Goal: Find specific page/section: Find specific page/section

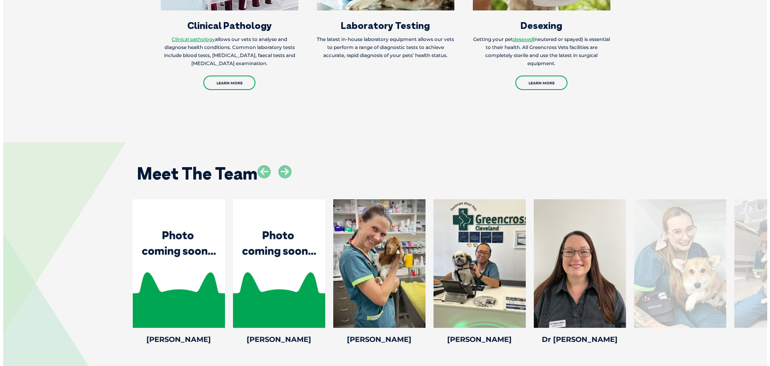
scroll to position [1164, 0]
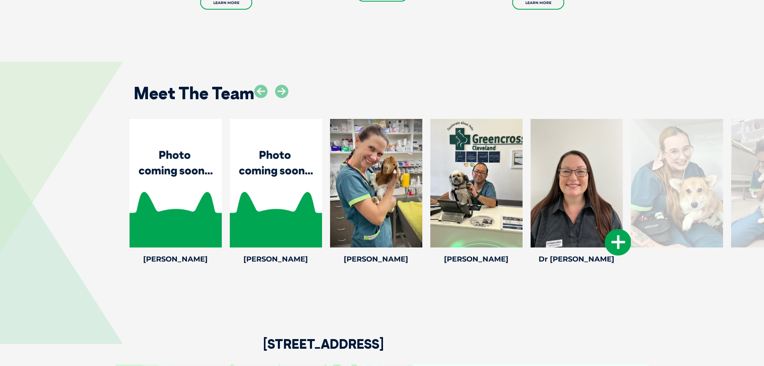
click at [608, 229] on icon at bounding box center [618, 242] width 26 height 26
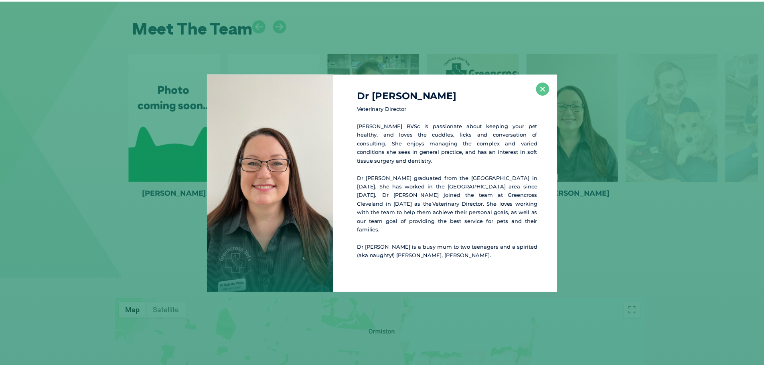
scroll to position [1230, 0]
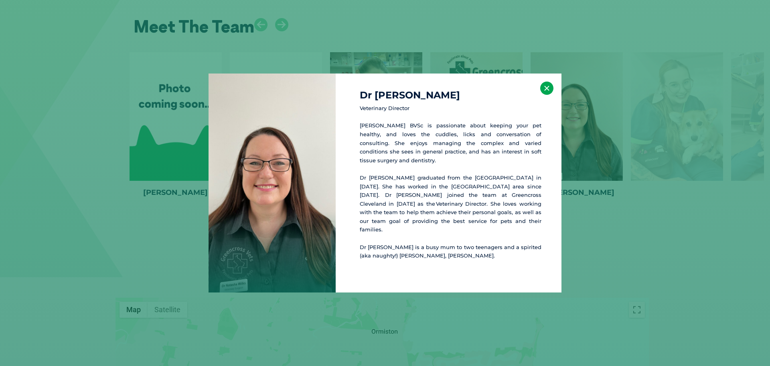
click at [549, 95] on button "×" at bounding box center [546, 87] width 13 height 13
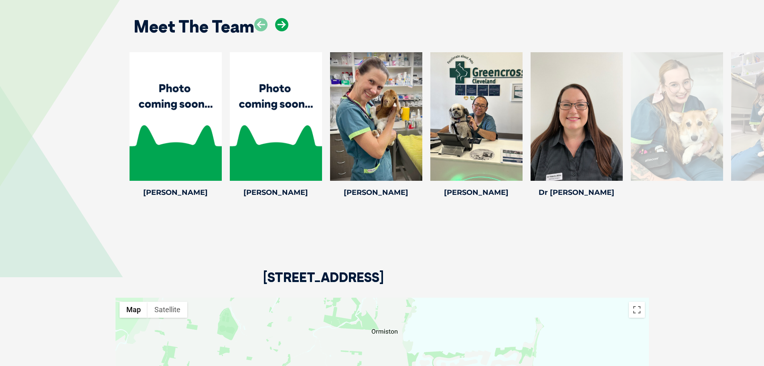
click at [286, 18] on icon at bounding box center [281, 24] width 13 height 13
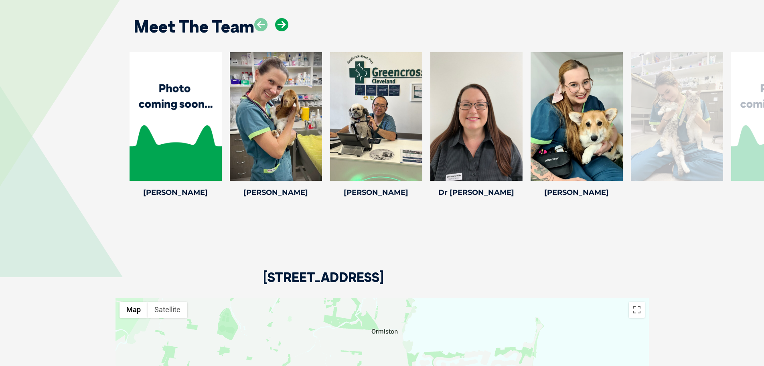
click at [286, 18] on icon at bounding box center [281, 24] width 13 height 13
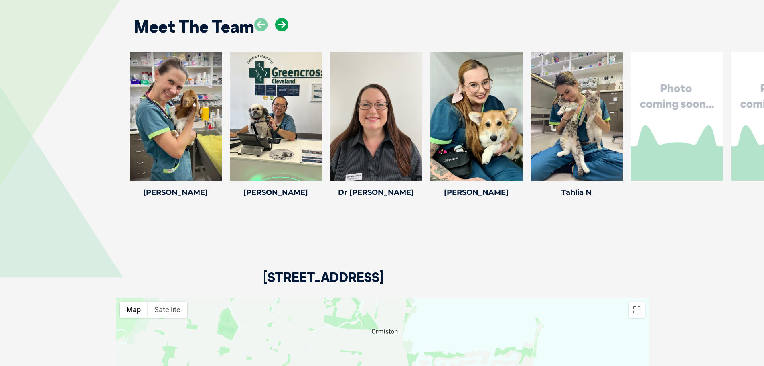
click at [286, 18] on icon at bounding box center [281, 24] width 13 height 13
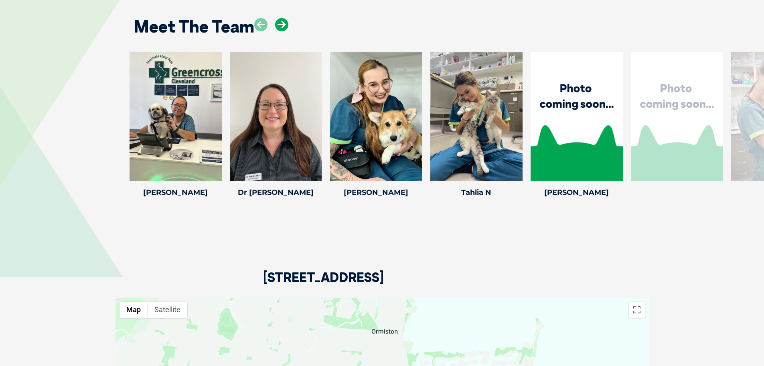
click at [286, 18] on icon at bounding box center [281, 24] width 13 height 13
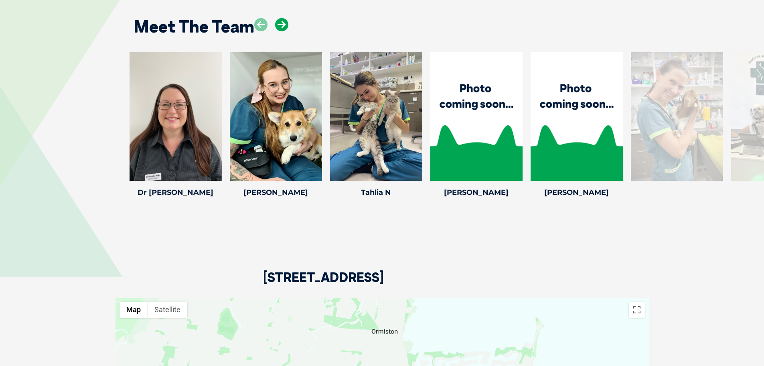
click at [286, 18] on icon at bounding box center [281, 24] width 13 height 13
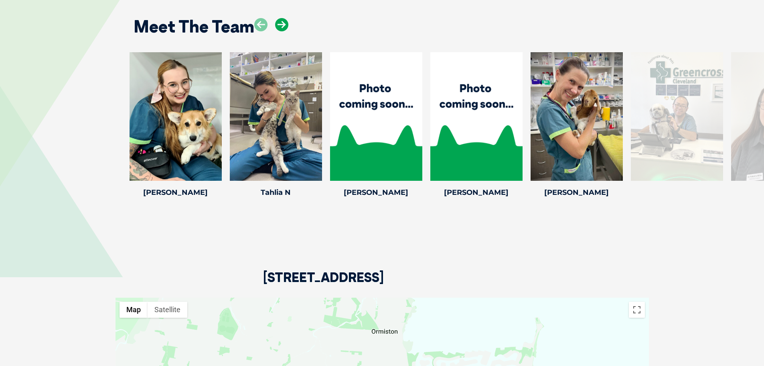
click at [286, 18] on icon at bounding box center [281, 24] width 13 height 13
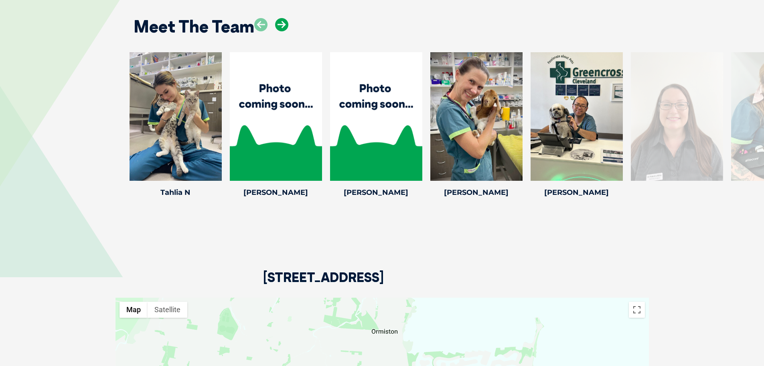
click at [286, 18] on icon at bounding box center [281, 24] width 13 height 13
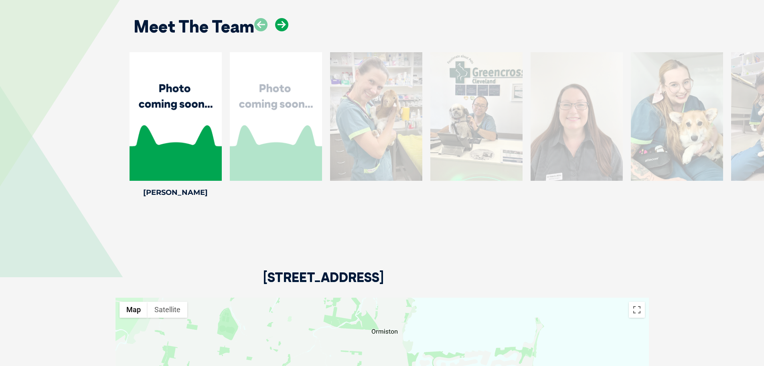
click at [286, 18] on icon at bounding box center [281, 24] width 13 height 13
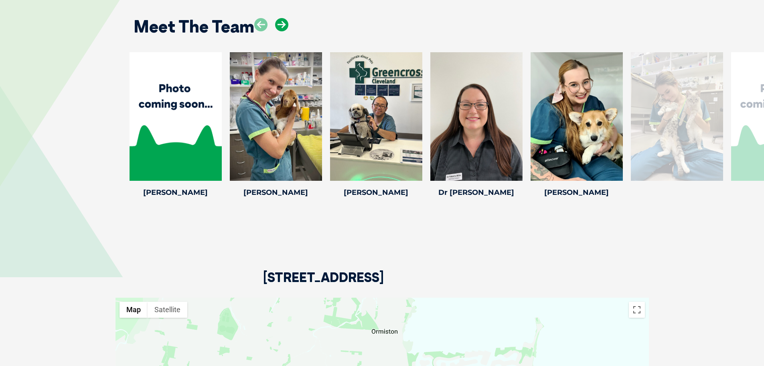
click at [286, 18] on icon at bounding box center [281, 24] width 13 height 13
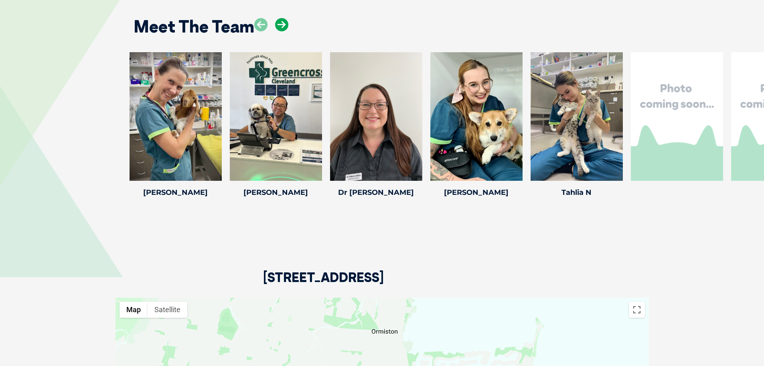
click at [286, 18] on icon at bounding box center [281, 24] width 13 height 13
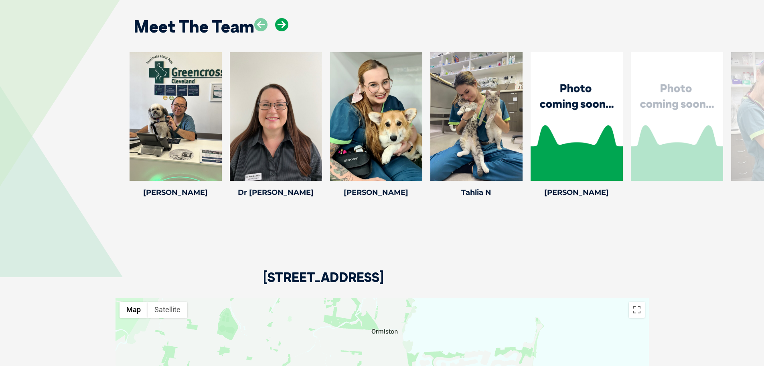
click at [286, 18] on icon at bounding box center [281, 24] width 13 height 13
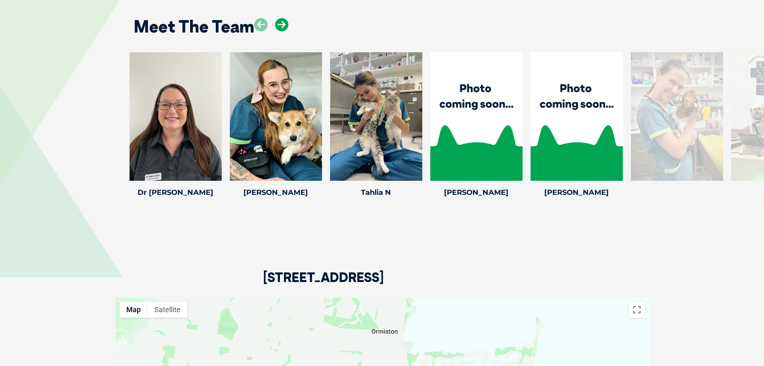
click at [286, 18] on icon at bounding box center [281, 24] width 13 height 13
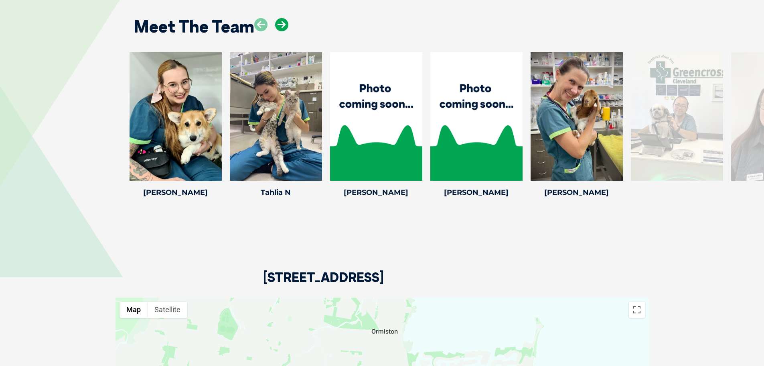
click at [282, 18] on icon at bounding box center [281, 24] width 13 height 13
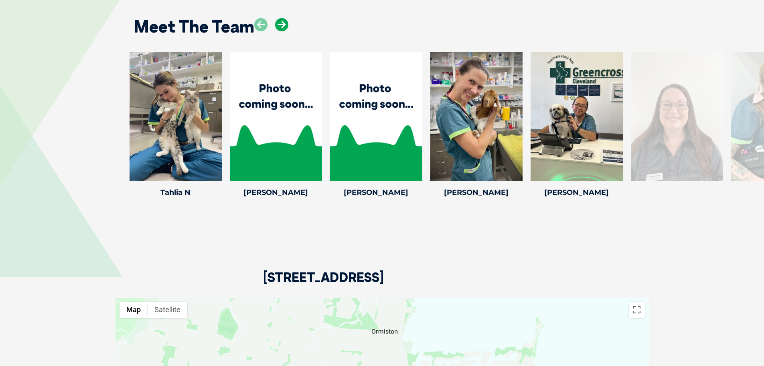
click at [282, 18] on icon at bounding box center [281, 24] width 13 height 13
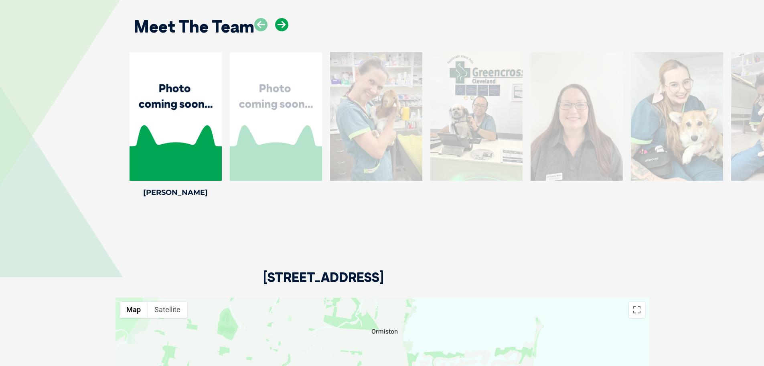
click at [282, 18] on icon at bounding box center [281, 24] width 13 height 13
click at [287, 18] on icon at bounding box center [281, 24] width 13 height 13
